Goal: Task Accomplishment & Management: Manage account settings

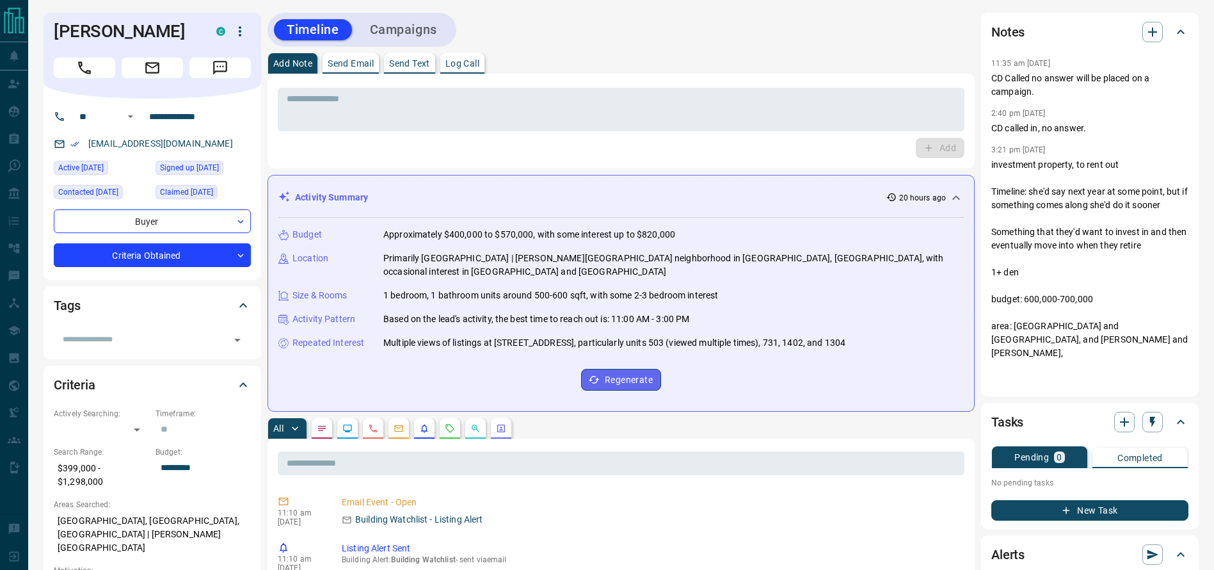
click at [815, 54] on div "Add Note Send Email Send Text Log Call" at bounding box center [620, 63] width 707 height 20
click at [682, 72] on div "Add Note Send Email Send Text Log Call" at bounding box center [620, 63] width 707 height 20
click at [678, 68] on div "Add Note Send Email Send Text Log Call" at bounding box center [620, 63] width 707 height 20
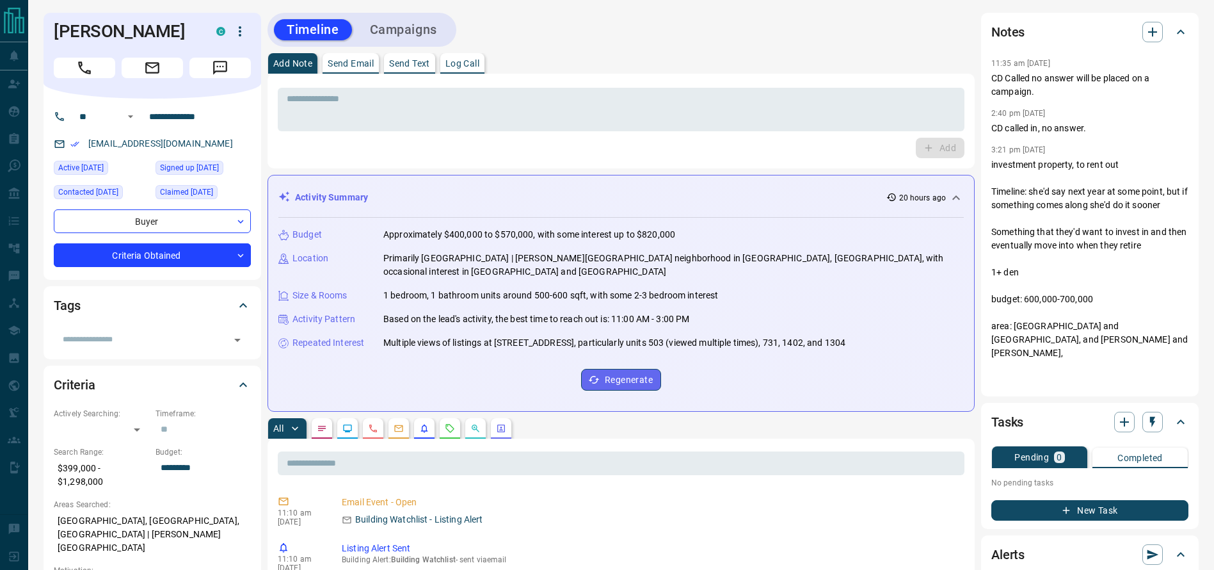
click at [678, 68] on div "Add Note Send Email Send Text Log Call" at bounding box center [620, 63] width 707 height 20
click at [695, 63] on div "Add Note Send Email Send Text Log Call" at bounding box center [620, 63] width 707 height 20
click at [97, 38] on h1 "[PERSON_NAME]" at bounding box center [125, 31] width 143 height 20
click at [93, 72] on button "Call" at bounding box center [84, 68] width 61 height 20
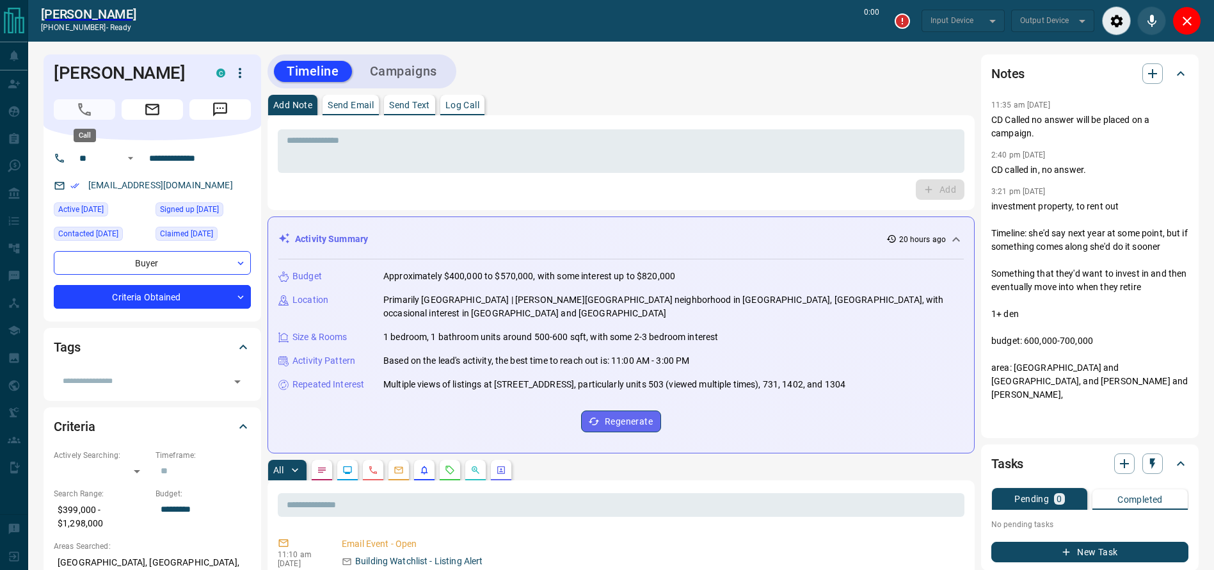
type input "*******"
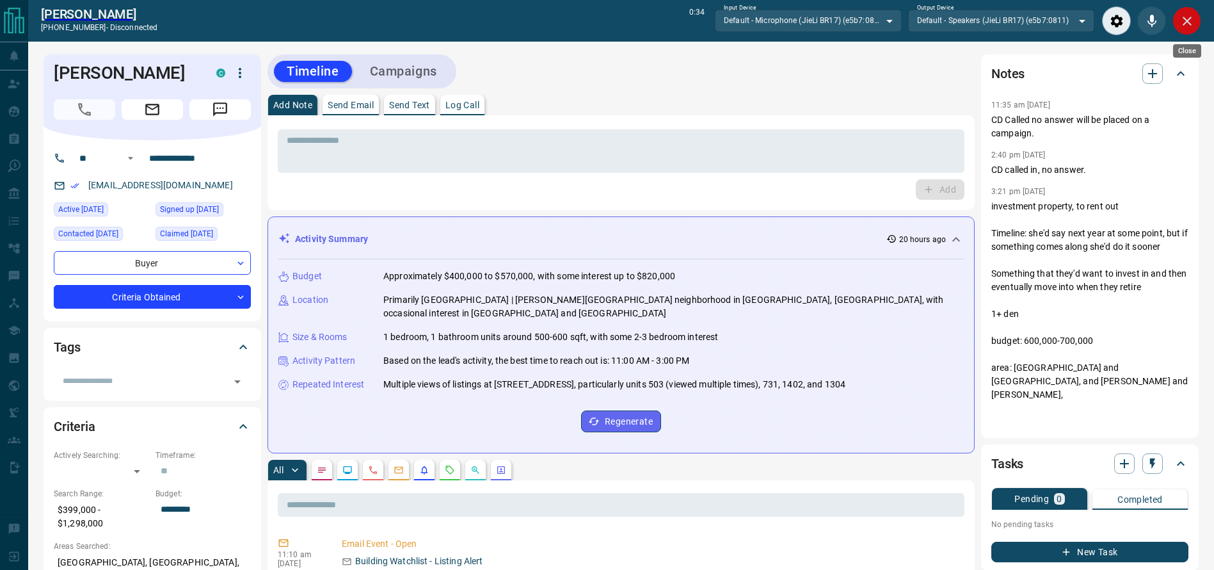
click at [1190, 22] on icon "Close" at bounding box center [1186, 20] width 15 height 15
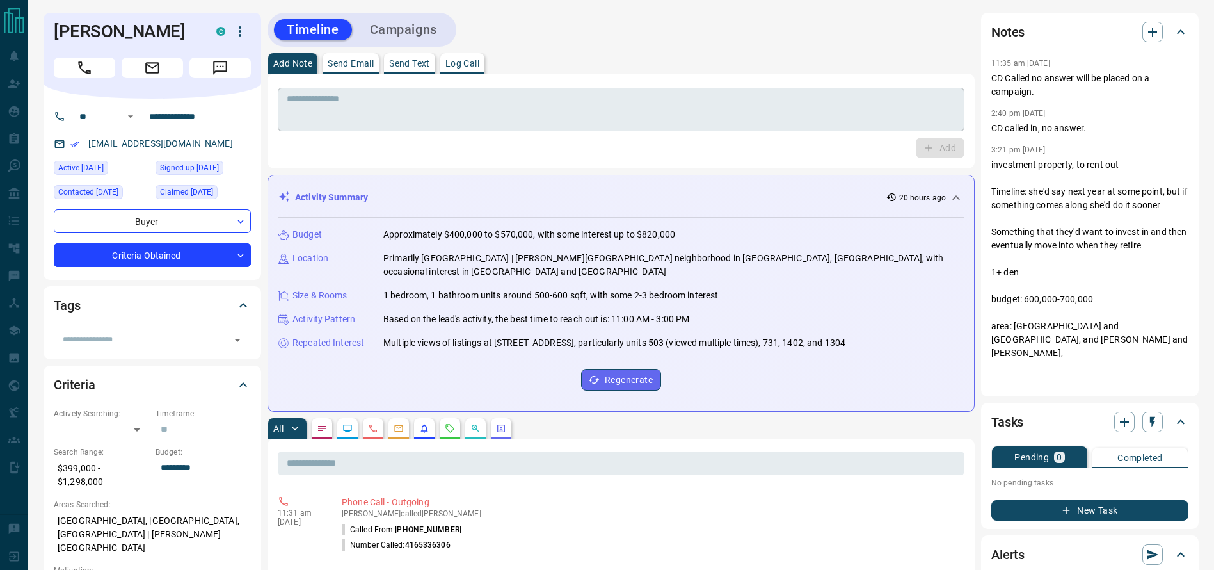
click at [434, 120] on textarea at bounding box center [621, 109] width 669 height 33
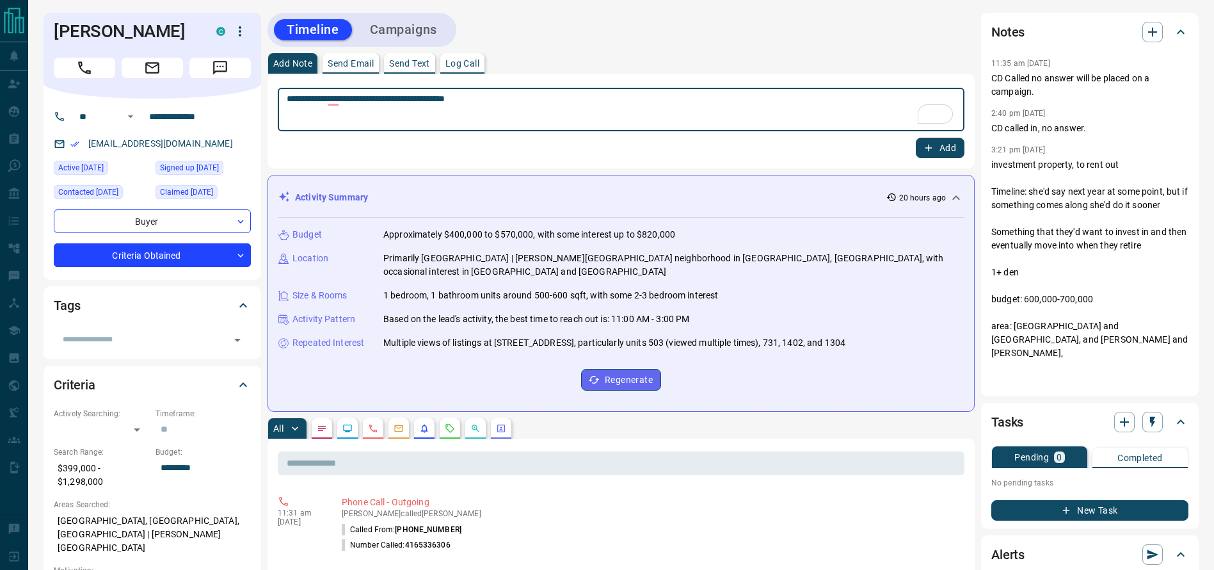
type textarea "**********"
click at [925, 160] on div "**********" at bounding box center [620, 121] width 707 height 95
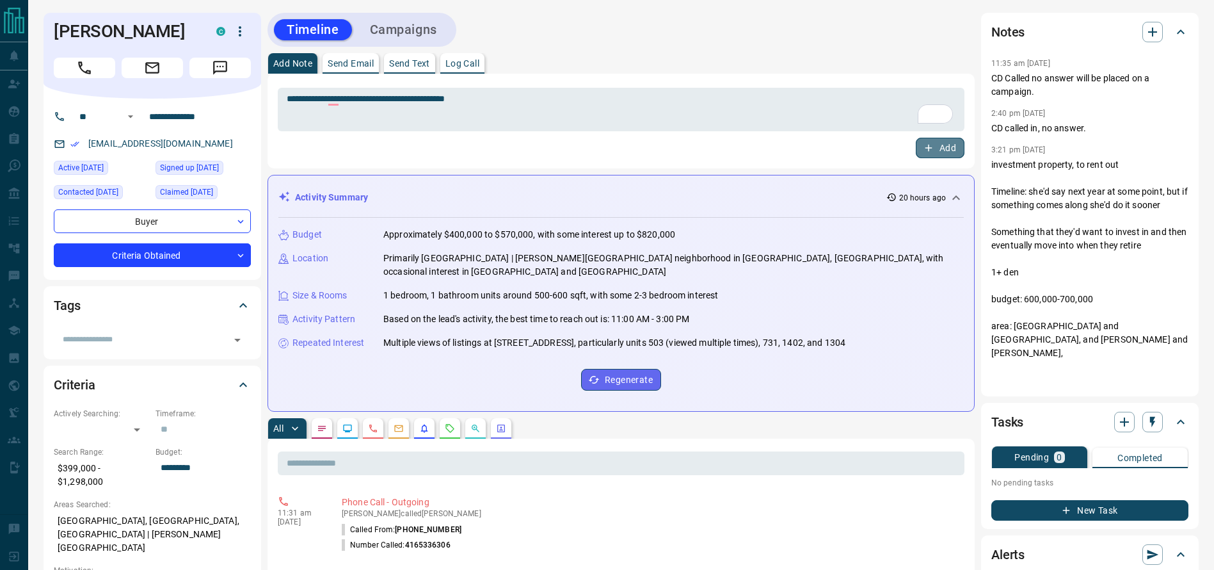
click at [929, 149] on icon "button" at bounding box center [929, 148] width 12 height 12
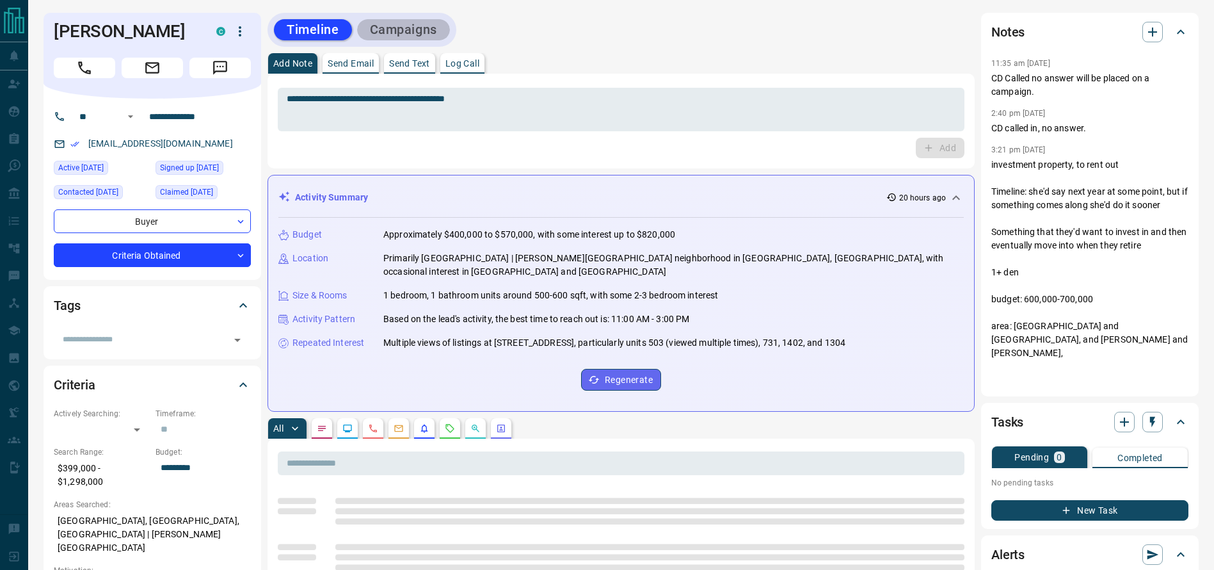
click at [419, 30] on button "Campaigns" at bounding box center [403, 29] width 93 height 21
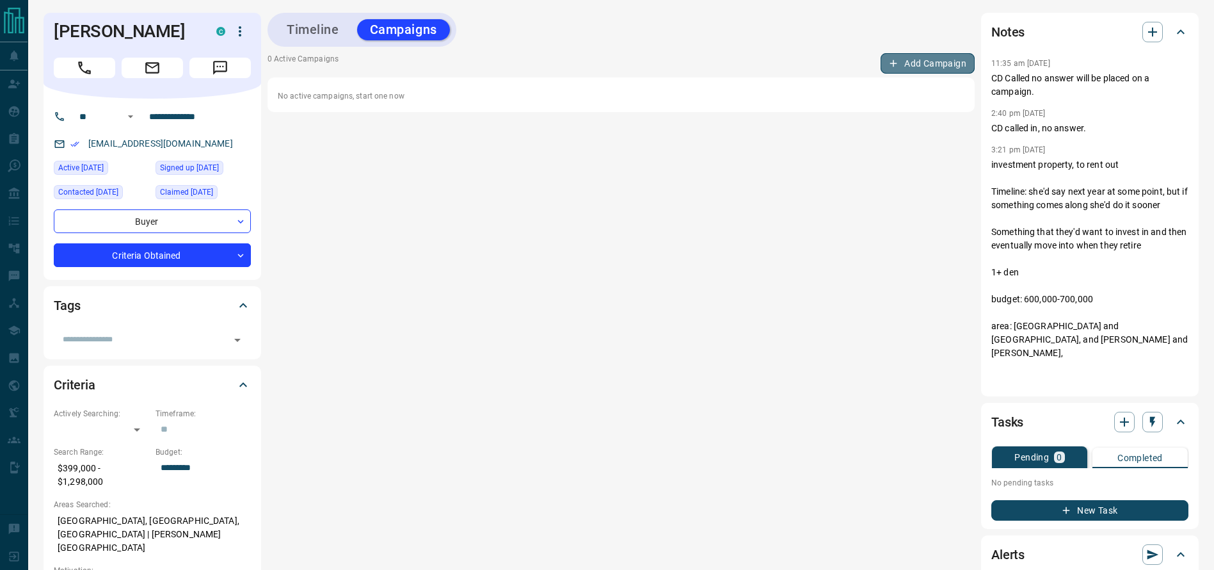
click at [904, 67] on button "Add Campaign" at bounding box center [928, 63] width 94 height 20
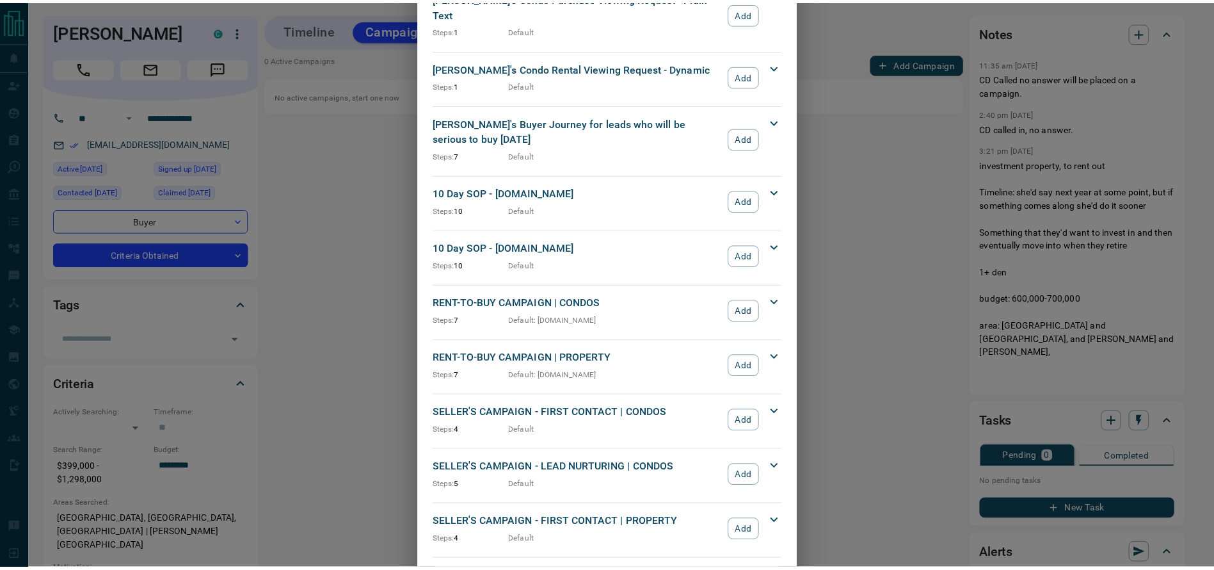
scroll to position [1085, 0]
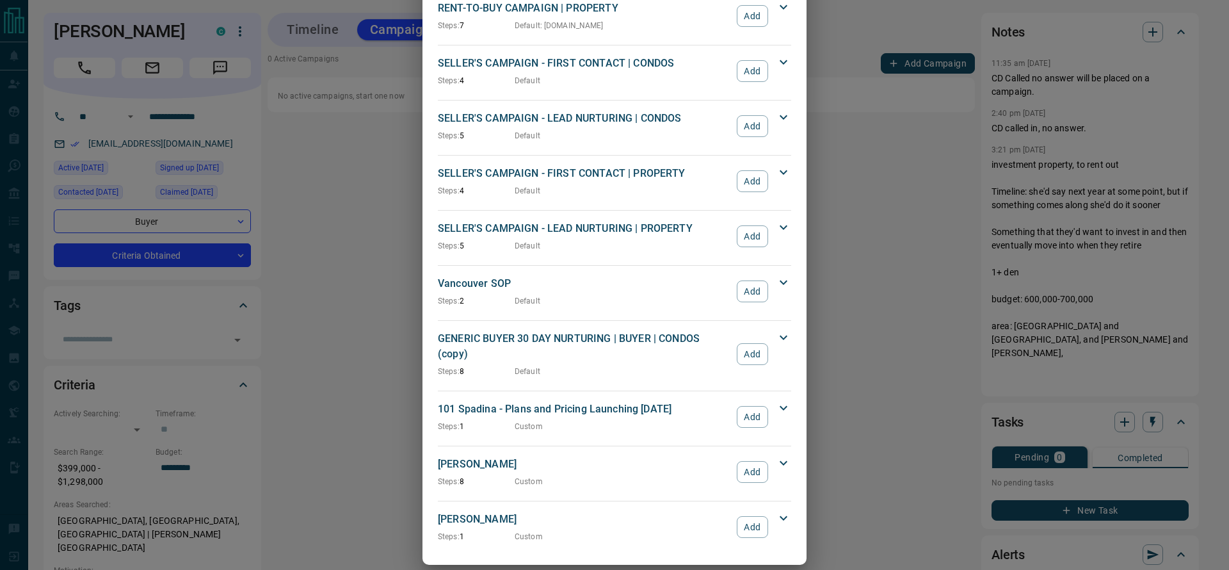
click at [737, 461] on button "Add" at bounding box center [752, 472] width 31 height 22
